Goal: Information Seeking & Learning: Learn about a topic

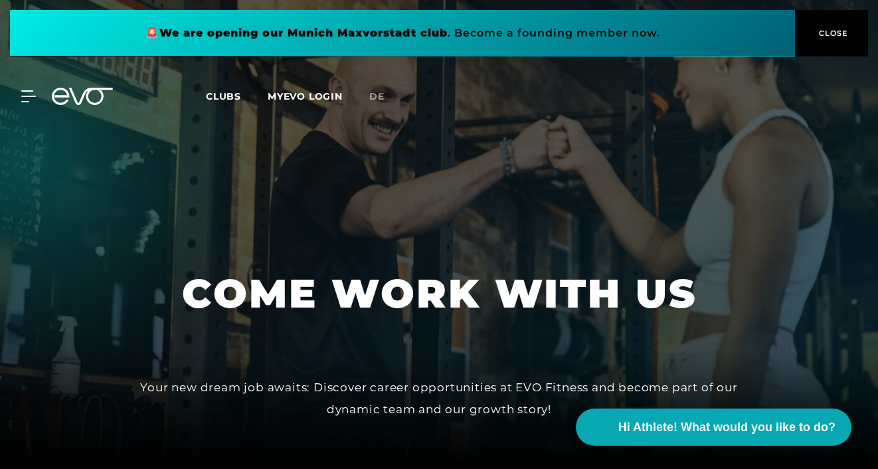
click at [839, 41] on button "CLOSE" at bounding box center [831, 33] width 73 height 47
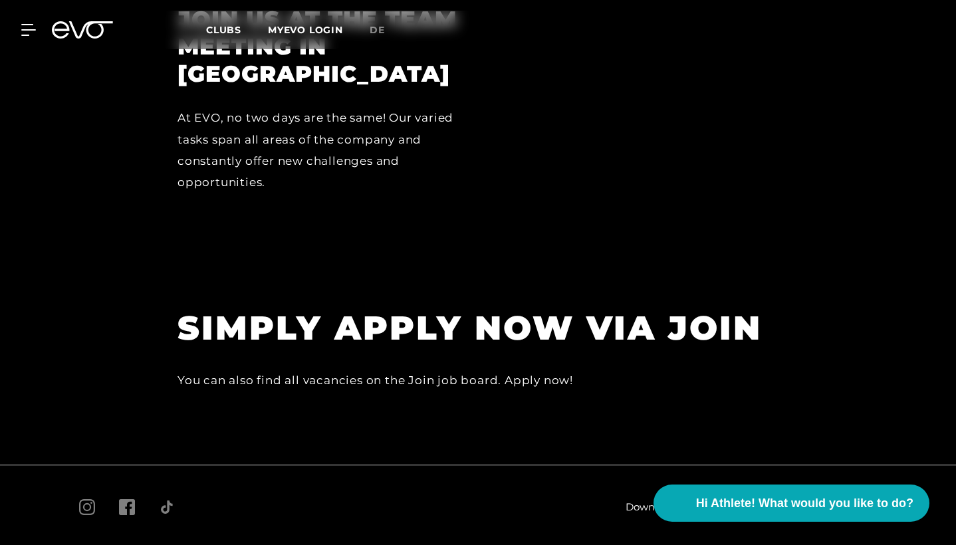
scroll to position [3635, 0]
click at [672, 307] on h1 "SIMPLY APPLY NOW VIA JOIN" at bounding box center [476, 328] width 598 height 43
click at [497, 307] on h1 "SIMPLY APPLY NOW VIA JOIN" at bounding box center [476, 328] width 598 height 43
click at [305, 307] on div "SIMPLY APPLY NOW VIA JOIN You can also find all vacancies on the Join job board…" at bounding box center [476, 349] width 598 height 84
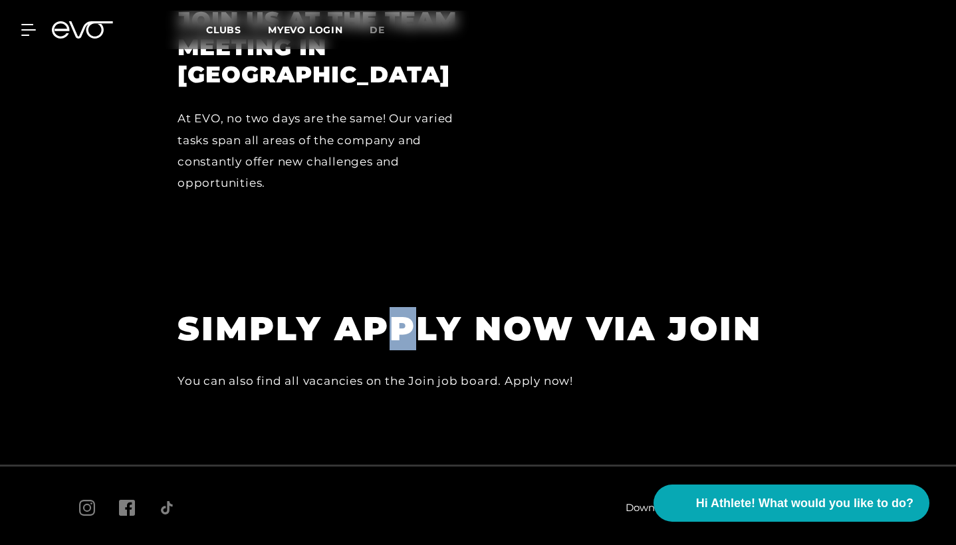
drag, startPoint x: 389, startPoint y: 268, endPoint x: 417, endPoint y: 268, distance: 28.6
click at [420, 307] on h1 "SIMPLY APPLY NOW VIA JOIN" at bounding box center [476, 328] width 598 height 43
click at [550, 359] on section "SIMPLY APPLY NOW VIA JOIN You can also find all vacancies on the Join job board…" at bounding box center [478, 362] width 956 height 204
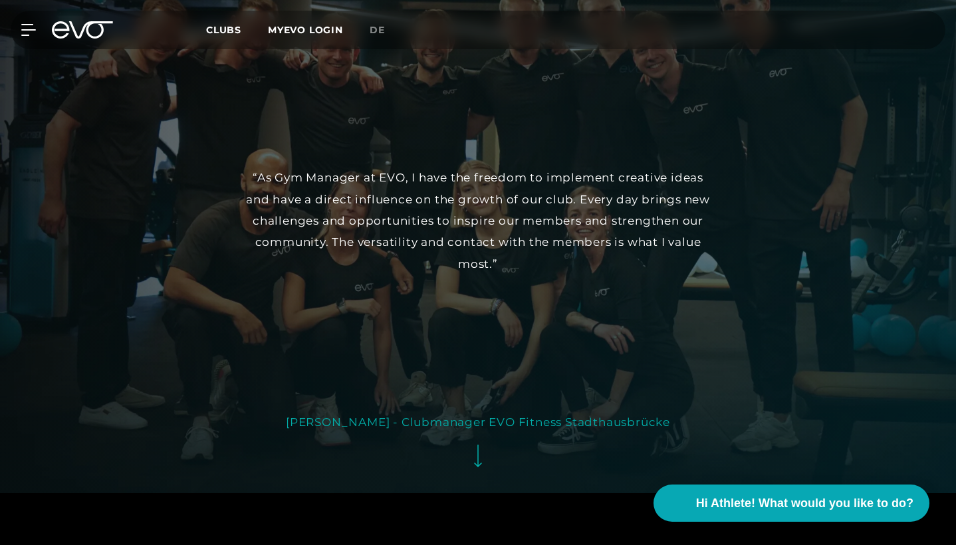
scroll to position [2424, 0]
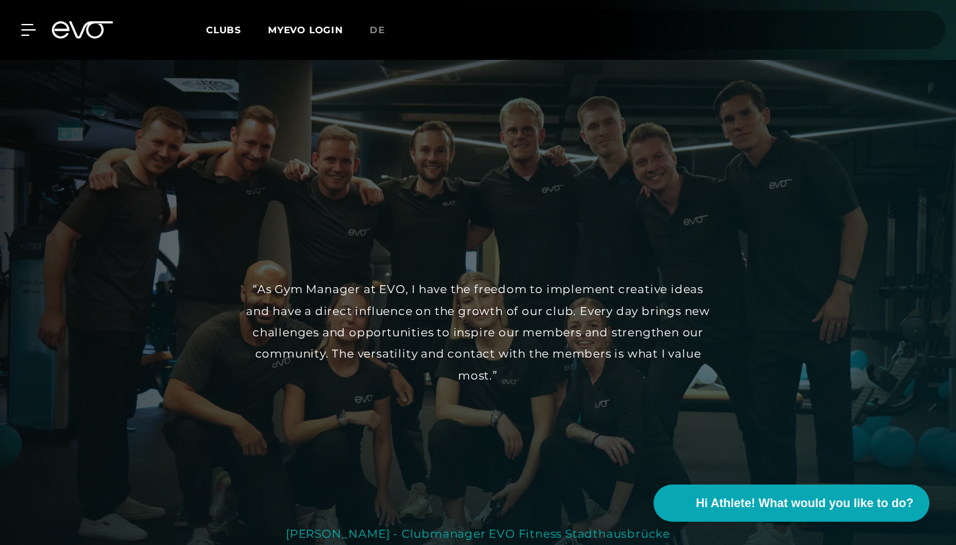
click at [38, 26] on div "MyEVO Login About Memberships free trial DAYPASS EVO Studios [GEOGRAPHIC_DATA] …" at bounding box center [20, 30] width 47 height 12
click at [18, 33] on div at bounding box center [21, 30] width 40 height 12
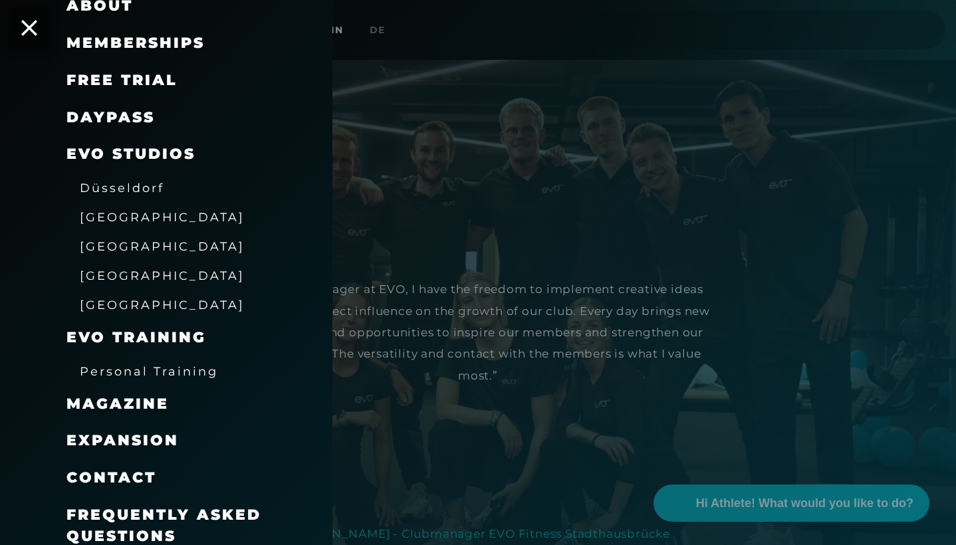
scroll to position [116, 0]
click at [114, 213] on span "[GEOGRAPHIC_DATA]" at bounding box center [162, 218] width 165 height 14
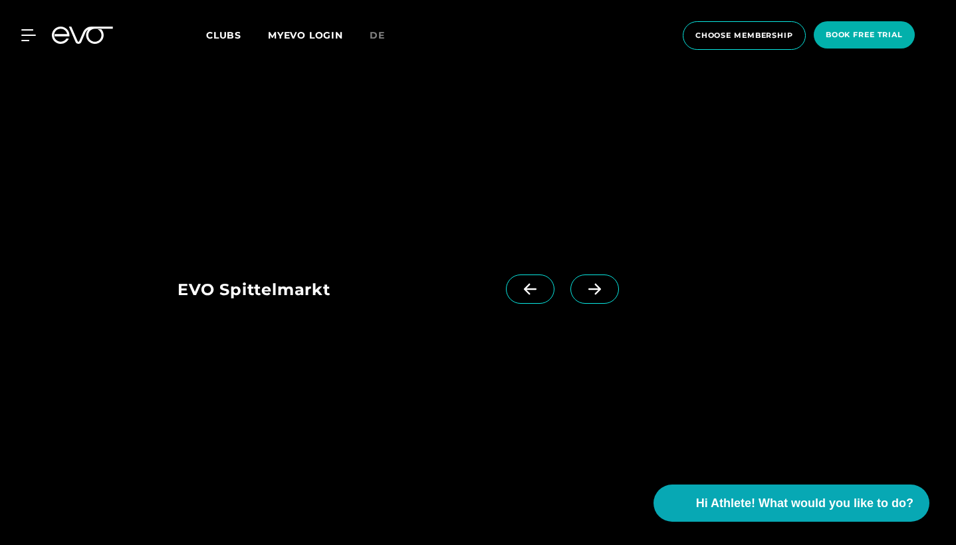
scroll to position [3266, 0]
click at [34, 37] on icon at bounding box center [30, 35] width 19 height 12
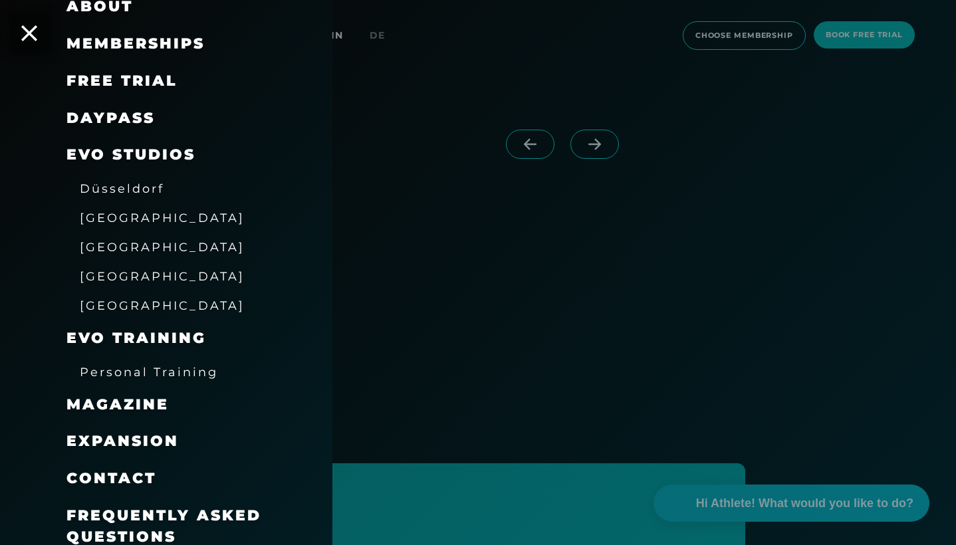
scroll to position [3400, 0]
click at [113, 468] on span "Frequently asked questions" at bounding box center [163, 525] width 195 height 39
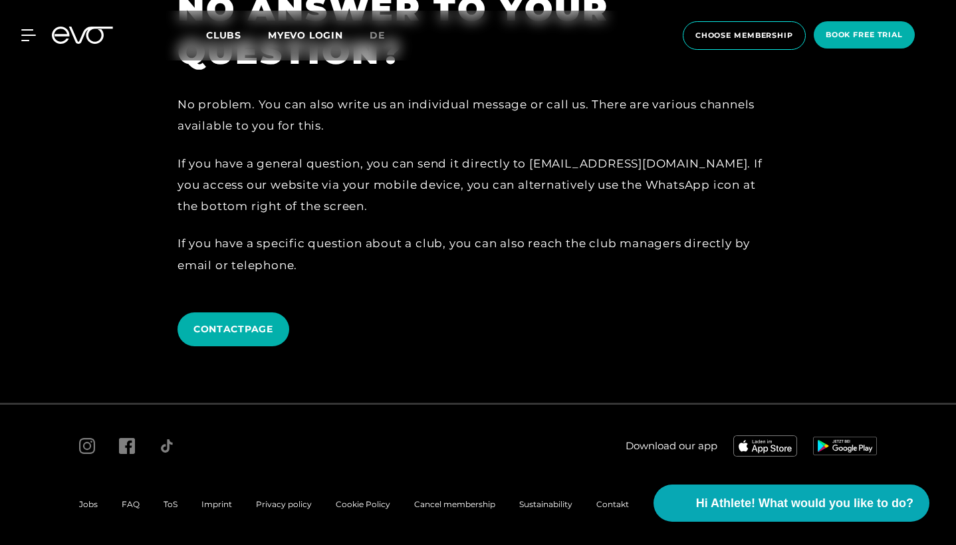
scroll to position [2939, 0]
click at [31, 36] on icon at bounding box center [31, 35] width 19 height 11
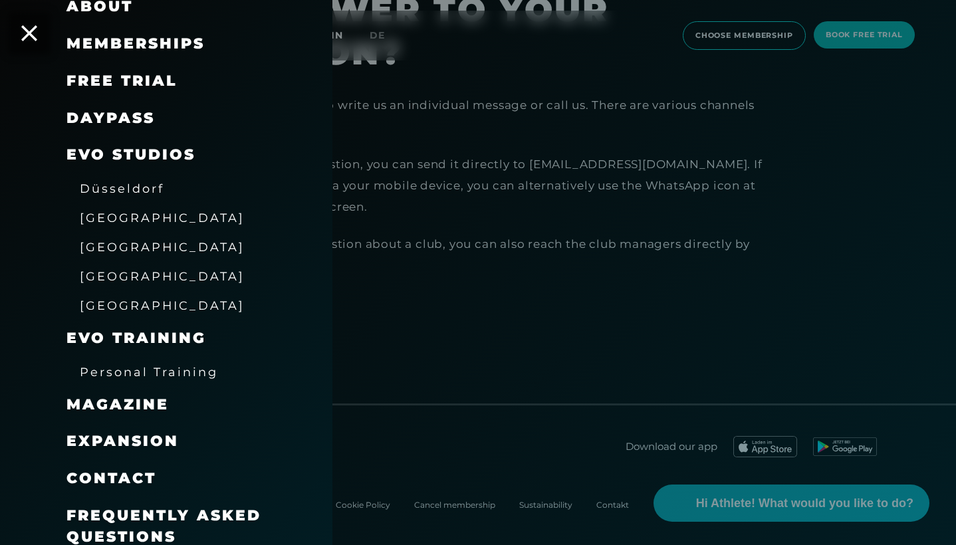
click at [112, 433] on span "Expansion" at bounding box center [122, 441] width 112 height 18
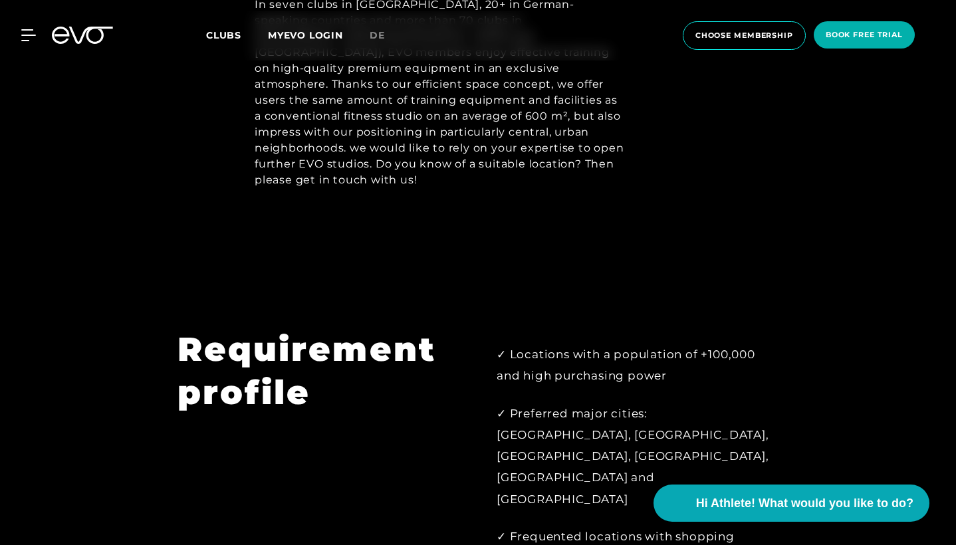
scroll to position [419, 0]
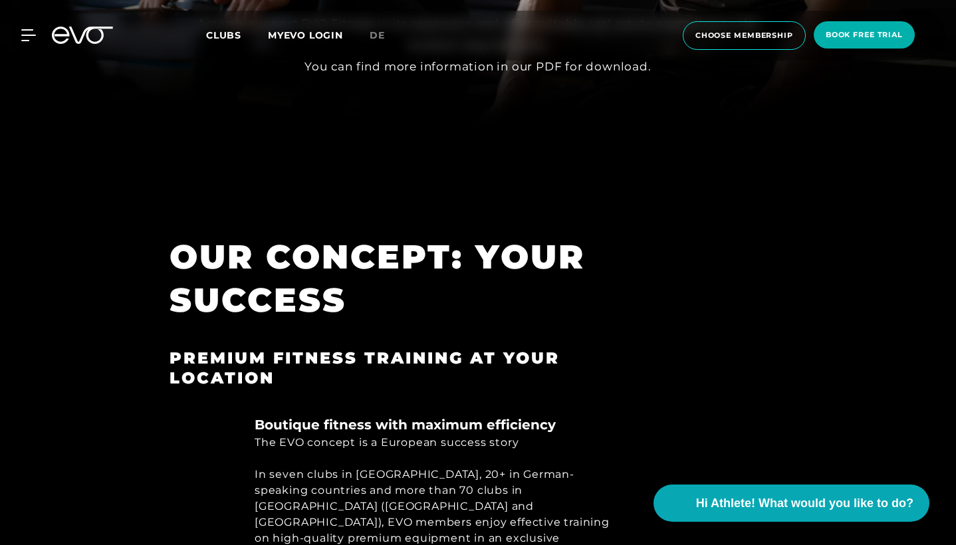
click at [31, 42] on div "MyEVO Login About Memberships free trial DAYPASS EVO Studios [GEOGRAPHIC_DATA] …" at bounding box center [478, 36] width 950 height 50
click at [28, 32] on icon at bounding box center [30, 35] width 19 height 12
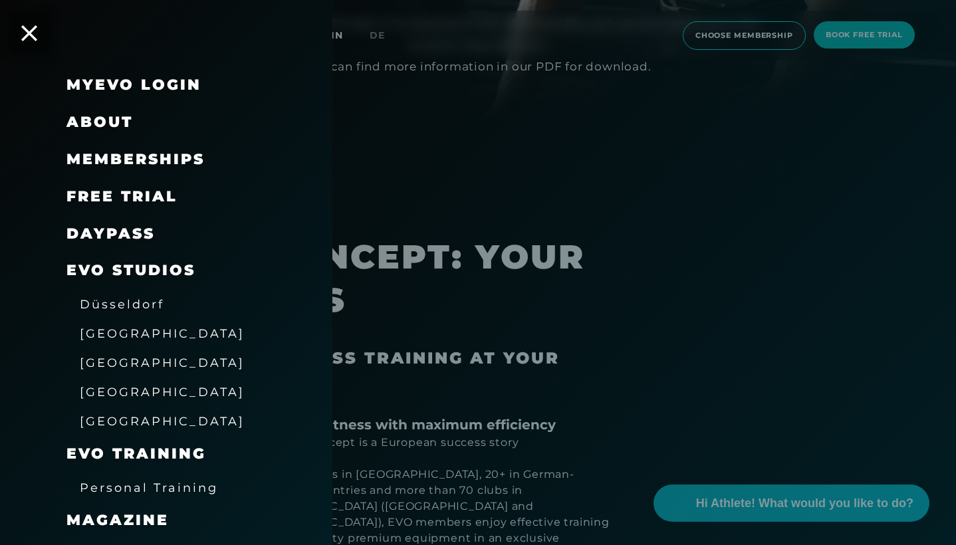
scroll to position [0, 0]
click at [119, 83] on link "MyEVO Login" at bounding box center [133, 85] width 135 height 18
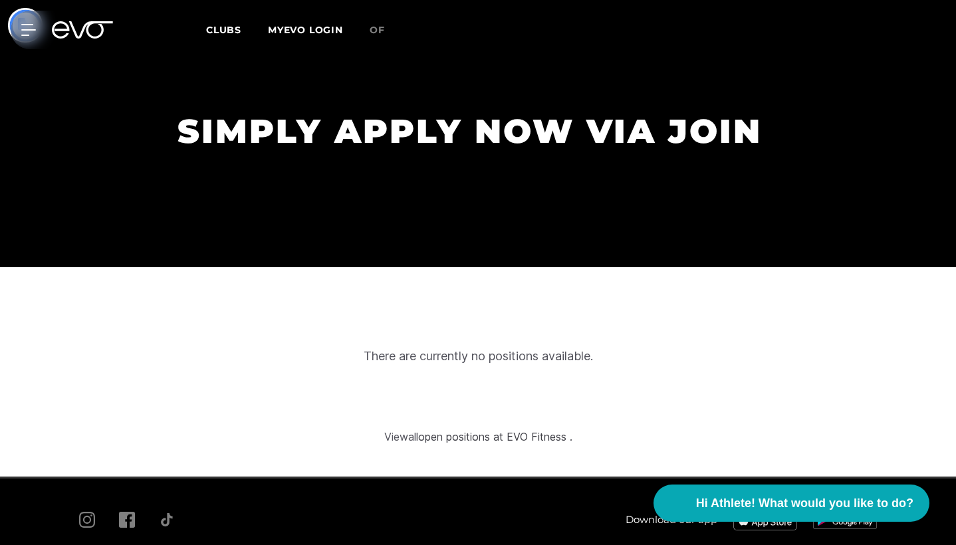
scroll to position [3804, 0]
